Goal: Information Seeking & Learning: Find specific page/section

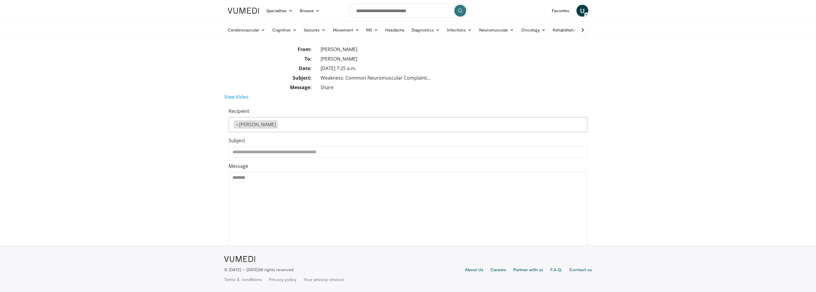
click at [584, 14] on icon at bounding box center [586, 14] width 4 height 4
click at [580, 10] on span "U" at bounding box center [583, 11] width 12 height 12
click at [583, 9] on span "U" at bounding box center [583, 11] width 12 height 12
click at [494, 48] on dd "Umapathi Thirugnanam" at bounding box center [454, 49] width 276 height 7
click at [245, 11] on img at bounding box center [243, 11] width 31 height 6
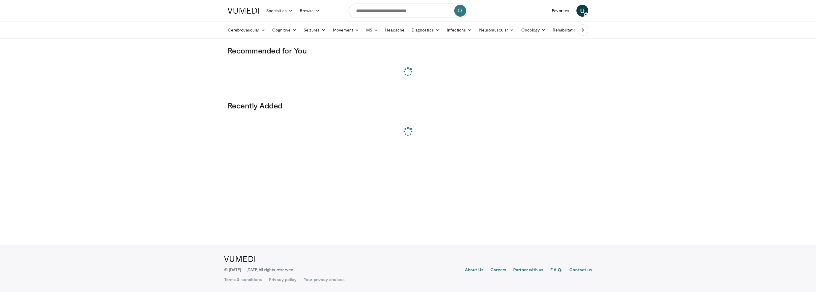
click at [586, 15] on icon at bounding box center [586, 14] width 4 height 4
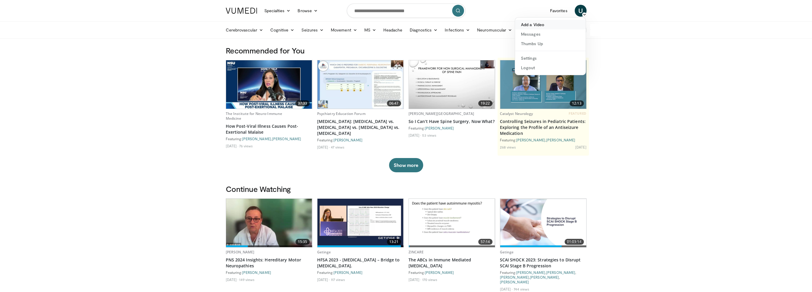
click at [541, 25] on link "Add a Video" at bounding box center [550, 24] width 71 height 9
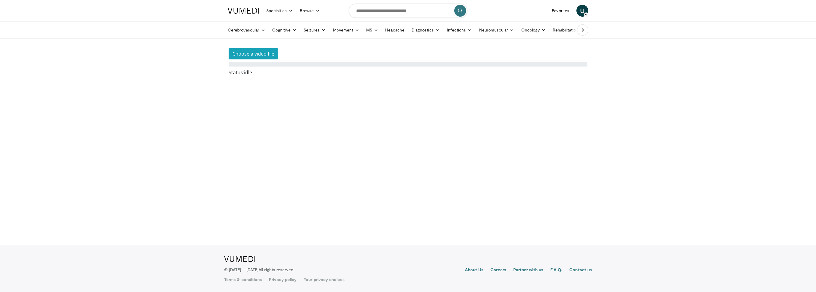
click at [251, 8] on img at bounding box center [243, 11] width 31 height 6
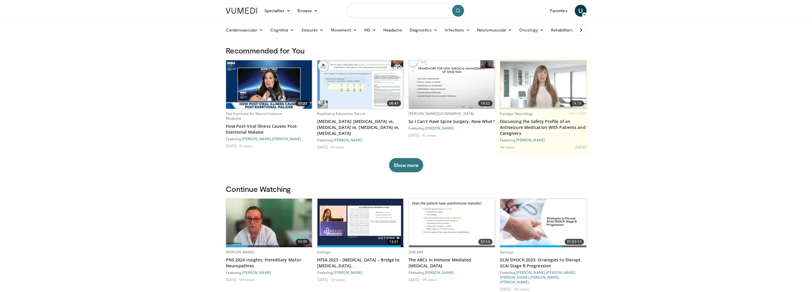
click at [411, 13] on input "Search topics, interventions" at bounding box center [406, 11] width 119 height 14
type input "********"
